Goal: Task Accomplishment & Management: Complete application form

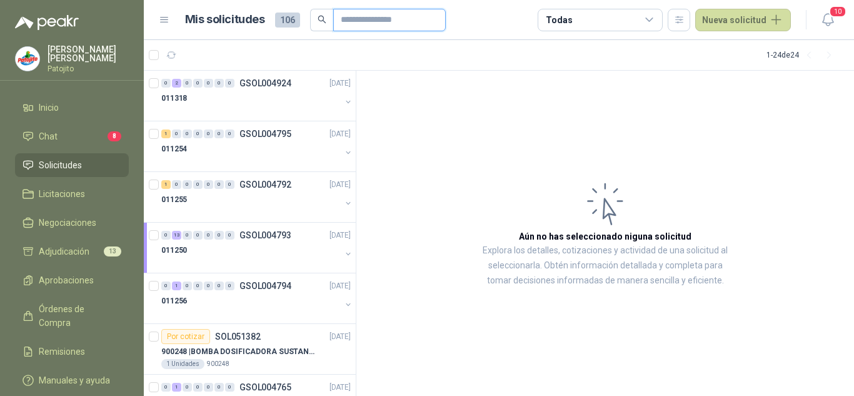
click at [372, 21] on input "text" at bounding box center [385, 19] width 88 height 21
click at [470, 230] on article "Aún no has seleccionado niguna solicitud Explora los detalles, cotizaciones y a…" at bounding box center [606, 234] width 498 height 326
click at [281, 352] on p "900248 | BOMBA DOSIFICADORA SUSTANCIAS QUIMICAS" at bounding box center [239, 352] width 156 height 12
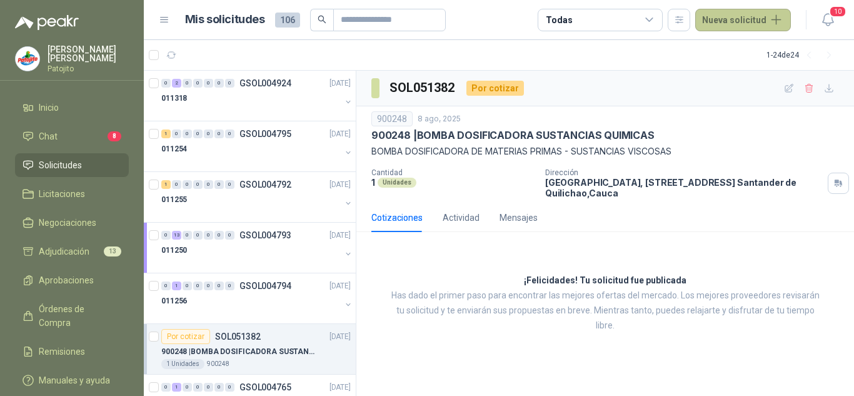
click at [767, 21] on button "Nueva solicitud" at bounding box center [744, 20] width 96 height 23
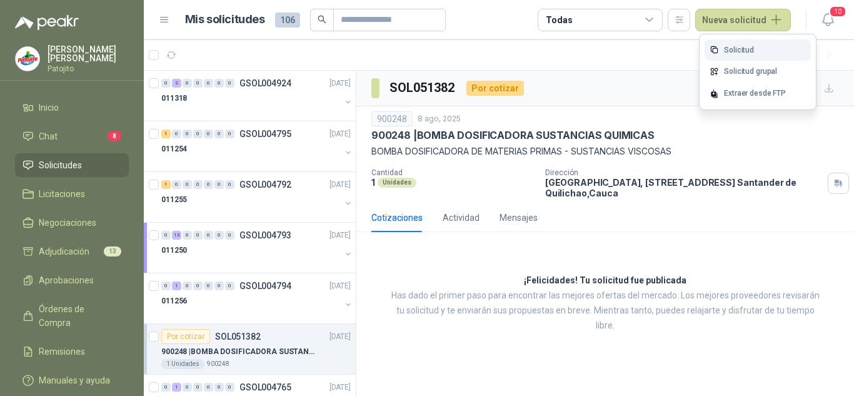
click at [725, 45] on link "Solicitud" at bounding box center [758, 50] width 106 height 22
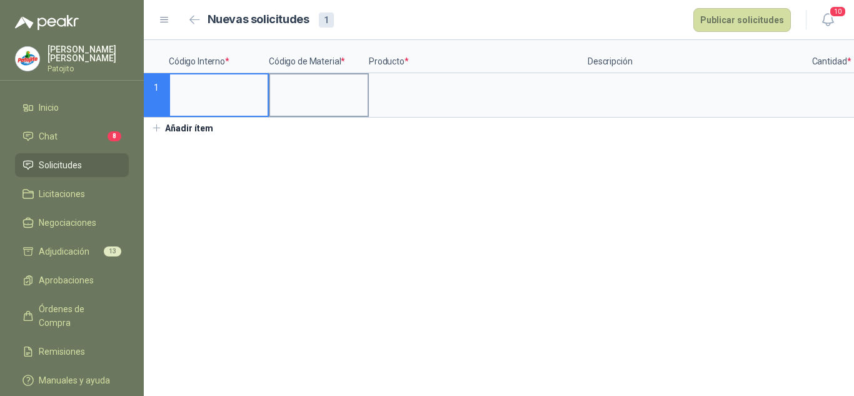
click at [332, 92] on input at bounding box center [319, 86] width 98 height 24
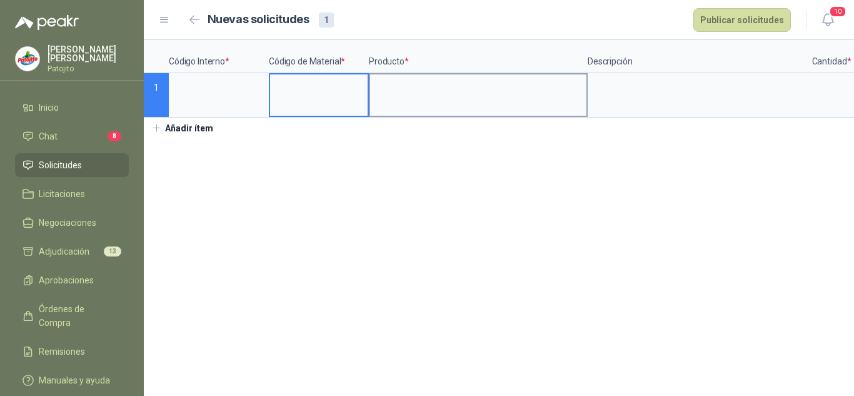
click at [418, 89] on input at bounding box center [478, 86] width 216 height 24
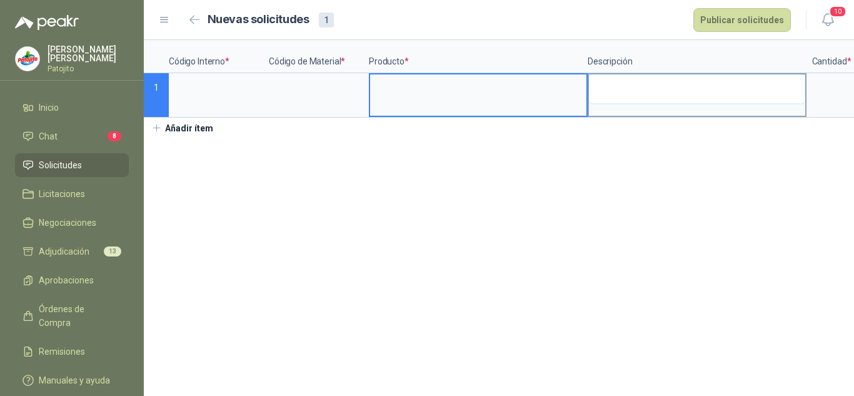
click at [624, 93] on textarea at bounding box center [697, 88] width 216 height 29
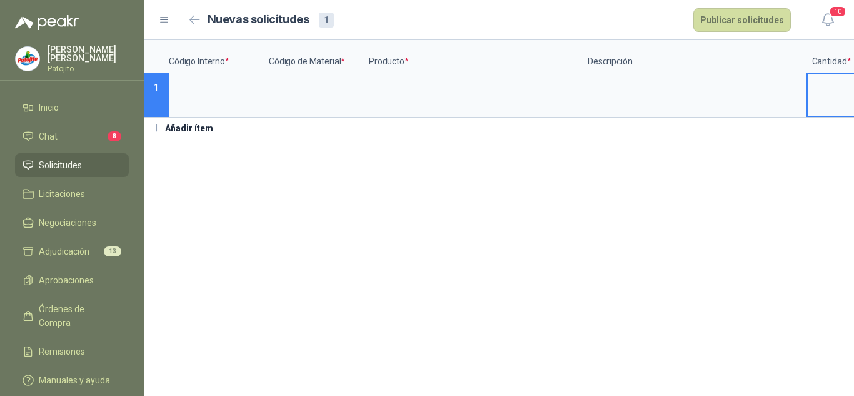
click at [842, 89] on input at bounding box center [832, 86] width 48 height 24
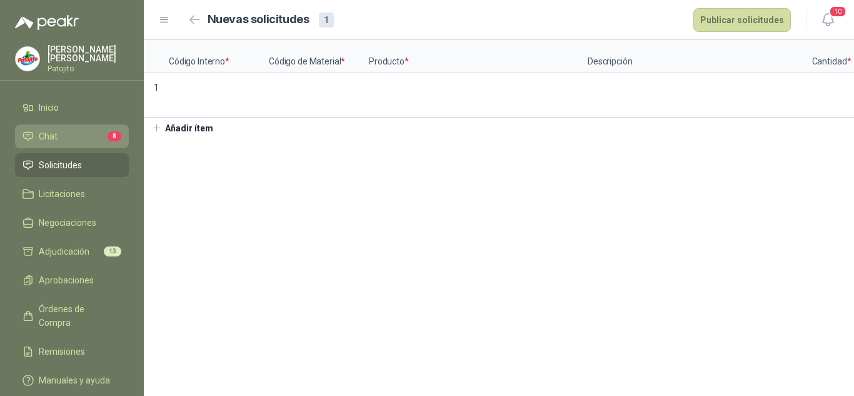
click at [103, 135] on li "Chat 8" at bounding box center [72, 136] width 99 height 14
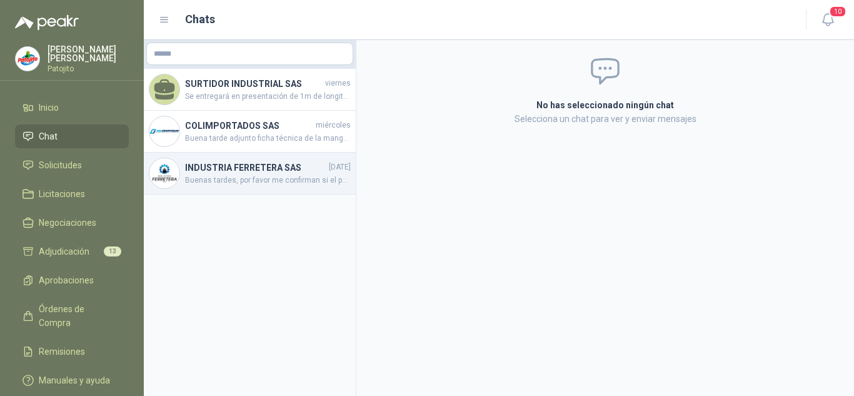
click at [265, 166] on h4 "INDUSTRIA FERRETERA SAS" at bounding box center [255, 168] width 141 height 14
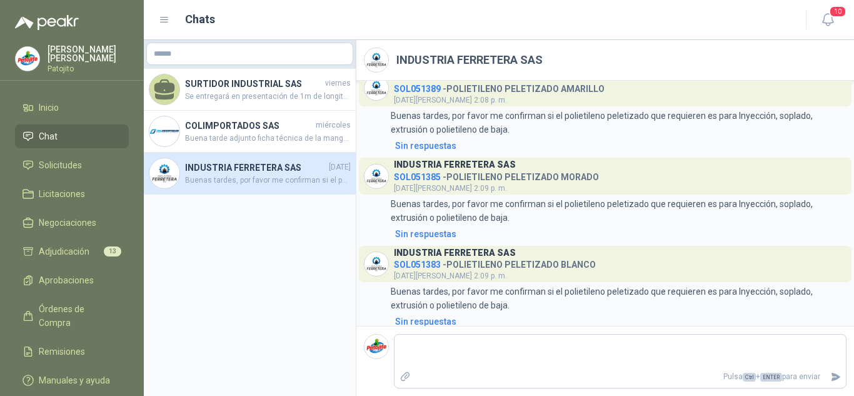
scroll to position [28, 0]
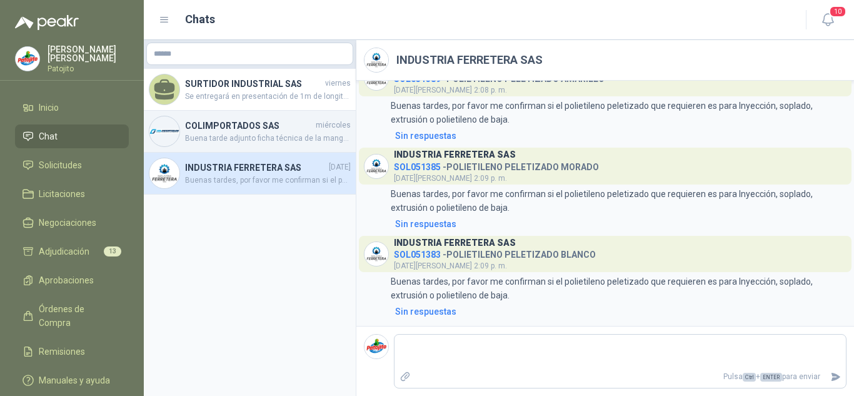
click at [268, 138] on span "Buena tarde adjunto ficha técnica de la manguera" at bounding box center [268, 139] width 166 height 12
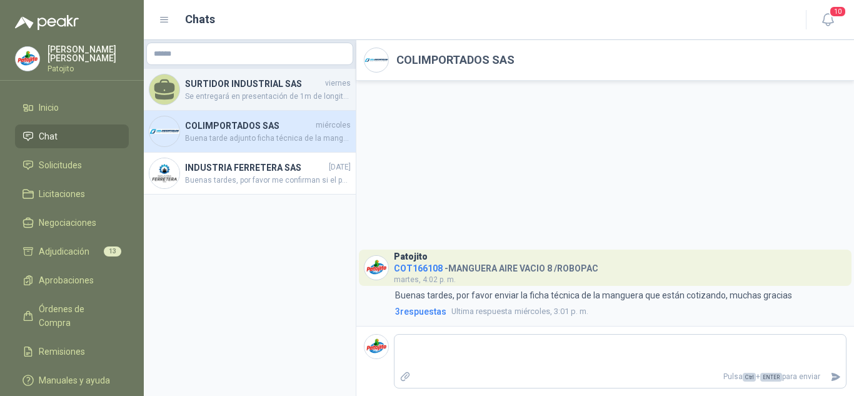
click at [252, 94] on span "Se entregará en presentación de 1m de longitud" at bounding box center [268, 97] width 166 height 12
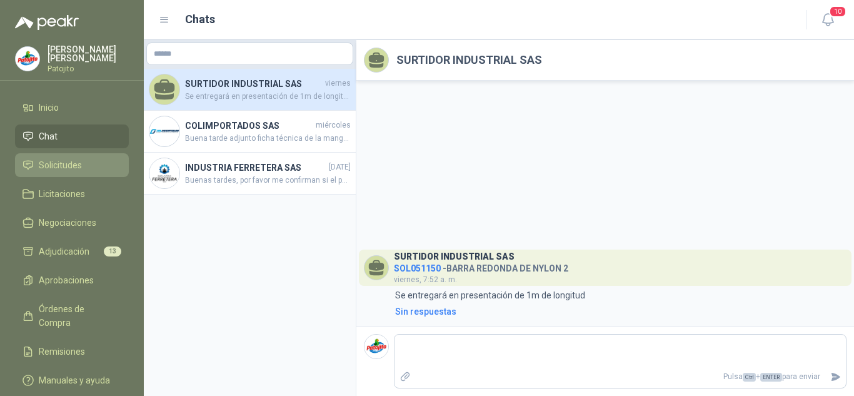
click at [69, 158] on span "Solicitudes" at bounding box center [60, 165] width 43 height 14
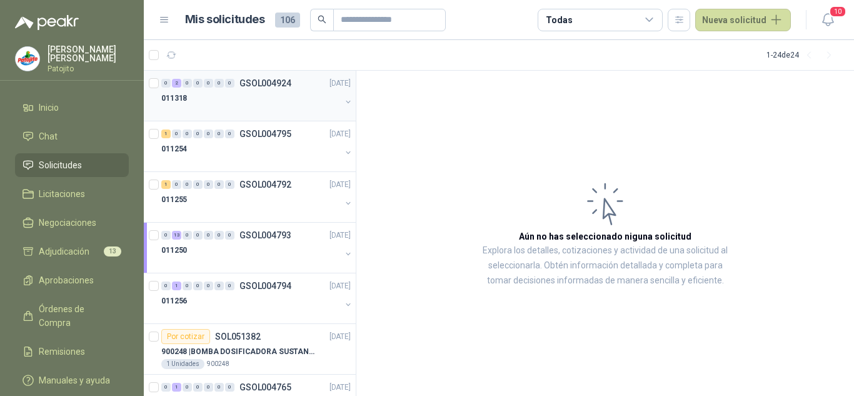
click at [343, 101] on button "button" at bounding box center [348, 102] width 10 height 10
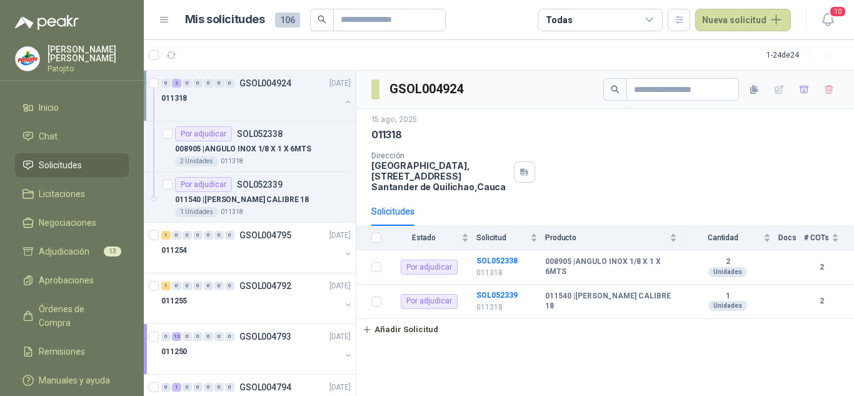
click at [343, 101] on button "button" at bounding box center [348, 102] width 10 height 10
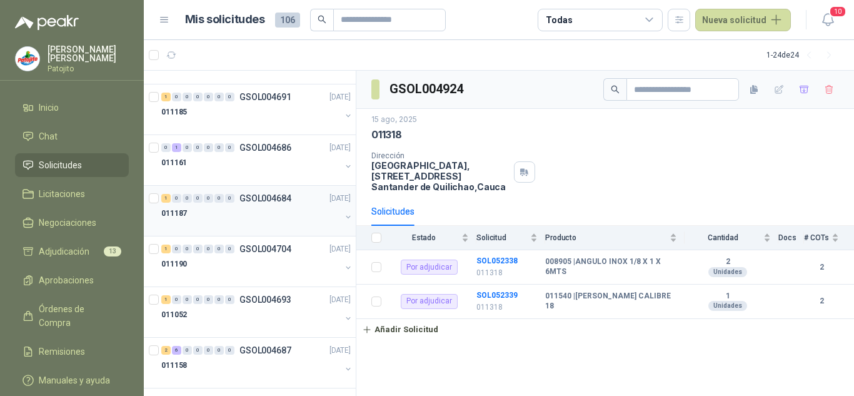
scroll to position [908, 0]
